Goal: Information Seeking & Learning: Learn about a topic

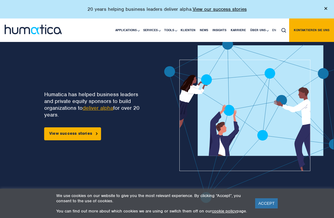
click at [0, 0] on link "Unser Unternehmen" at bounding box center [0, 0] width 0 height 0
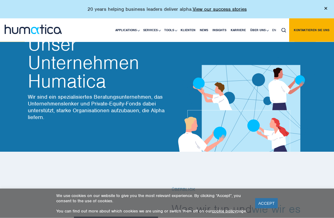
scroll to position [20, 0]
click at [0, 0] on link "Unser Team" at bounding box center [0, 0] width 0 height 0
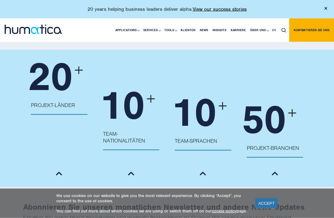
scroll to position [648, 0]
click at [149, 95] on div "10 + TEAM-NATIONALITÄTEN Amerikanisch, Tschechisch, Niederländisch, Englisch, F…" at bounding box center [131, 119] width 72 height 90
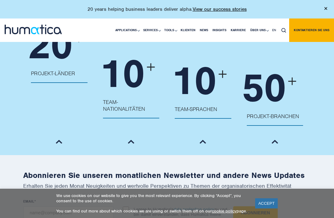
scroll to position [676, 0]
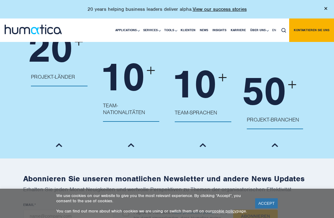
click at [221, 109] on p "TEAM-SPRACHEN" at bounding box center [203, 115] width 57 height 13
click at [0, 0] on p "Die Mitglieder des Humatica-Teams haben Erfahrung in mehr als 50 Branchen und S…" at bounding box center [0, 0] width 0 height 0
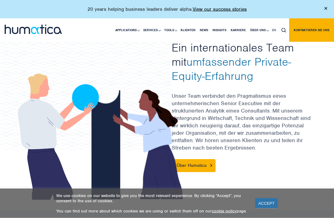
scroll to position [173, 0]
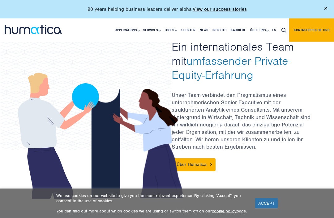
click at [204, 165] on link "Über Humatica" at bounding box center [193, 165] width 44 height 13
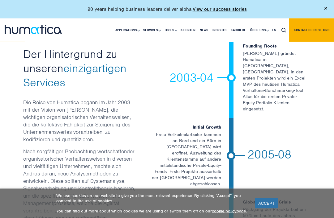
scroll to position [1116, 0]
